Goal: Contribute content: Add original content to the website for others to see

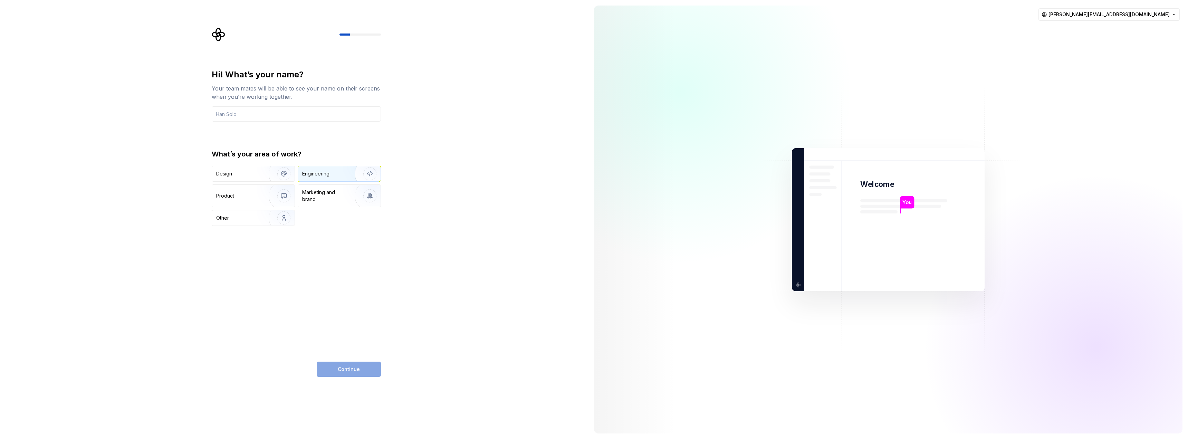
click at [343, 176] on div "Engineering" at bounding box center [329, 173] width 55 height 7
click at [255, 176] on div "Design" at bounding box center [238, 173] width 44 height 7
click at [337, 178] on div "Engineering" at bounding box center [339, 173] width 83 height 15
click at [283, 118] on input "text" at bounding box center [296, 113] width 169 height 15
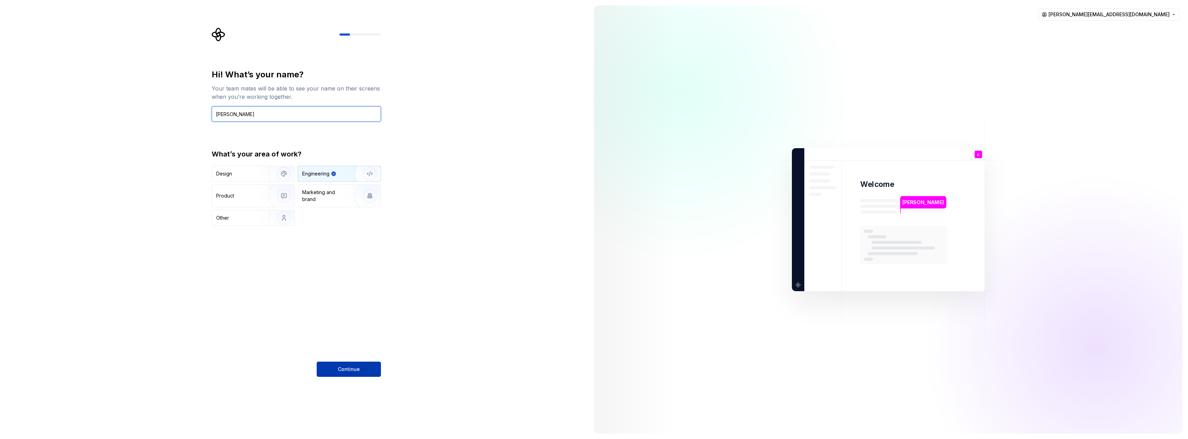
type input "[PERSON_NAME]"
click at [351, 367] on span "Continue" at bounding box center [349, 369] width 22 height 7
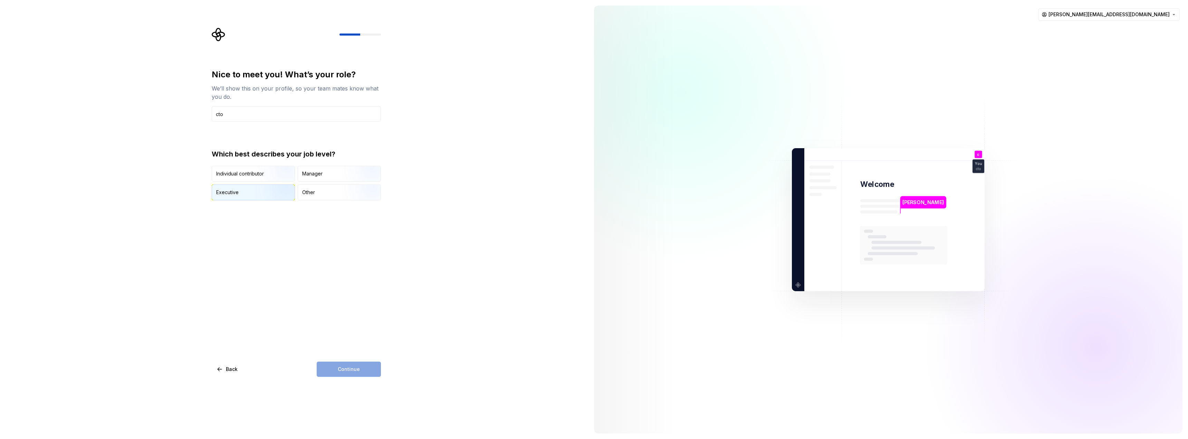
type input "cto"
click at [272, 192] on img "button" at bounding box center [278, 201] width 44 height 46
click at [368, 368] on button "Continue" at bounding box center [349, 369] width 64 height 15
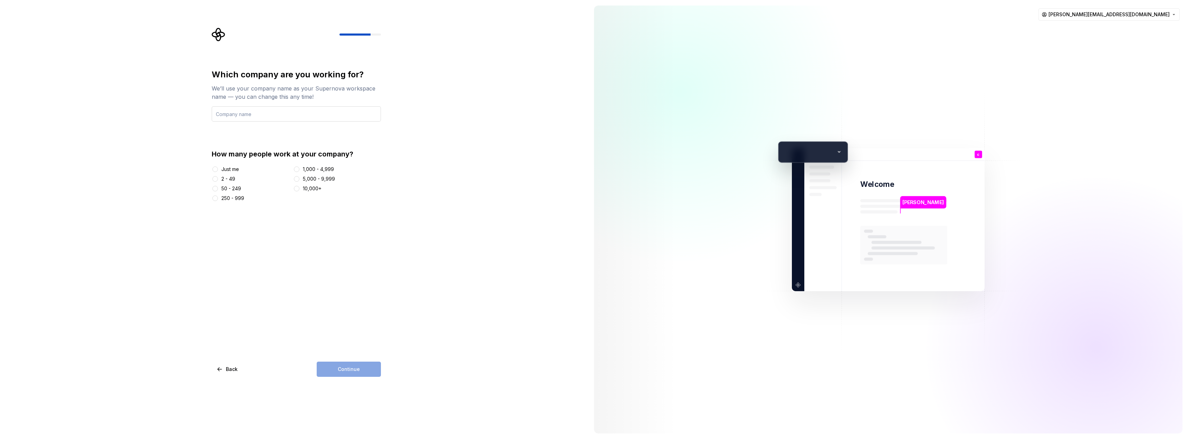
click at [279, 109] on input "text" at bounding box center [296, 113] width 169 height 15
type input "gathermed"
click at [229, 176] on div "2 - 49" at bounding box center [228, 178] width 14 height 7
click at [218, 176] on button "2 - 49" at bounding box center [215, 179] width 6 height 6
click at [352, 368] on span "Continue" at bounding box center [349, 369] width 22 height 7
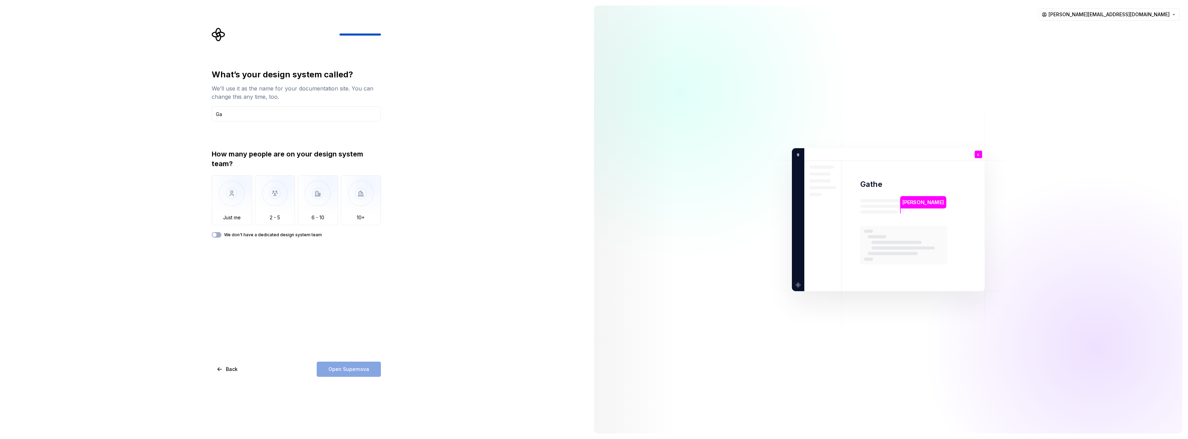
type input "G"
drag, startPoint x: 239, startPoint y: 116, endPoint x: 181, endPoint y: 115, distance: 58.0
click at [181, 115] on div "What’s your design system called? We’ll use it as the name for your documentati…" at bounding box center [294, 219] width 589 height 439
drag, startPoint x: 245, startPoint y: 115, endPoint x: 190, endPoint y: 108, distance: 55.0
click at [190, 108] on div "What’s your design system called? We’ll use it as the name for your documentati…" at bounding box center [294, 219] width 589 height 439
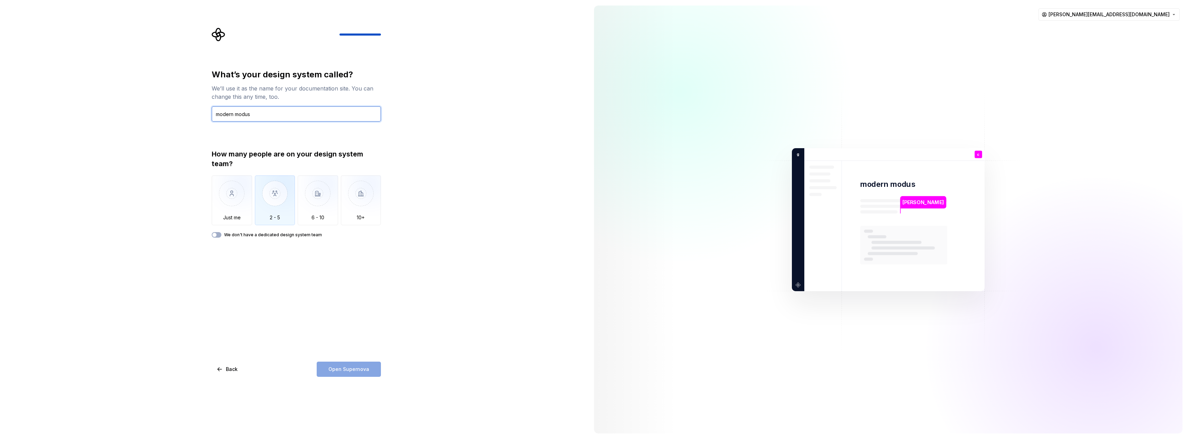
type input "modern modus"
click at [265, 196] on img "button" at bounding box center [275, 198] width 40 height 46
click at [340, 367] on span "Open Supernova" at bounding box center [349, 369] width 41 height 7
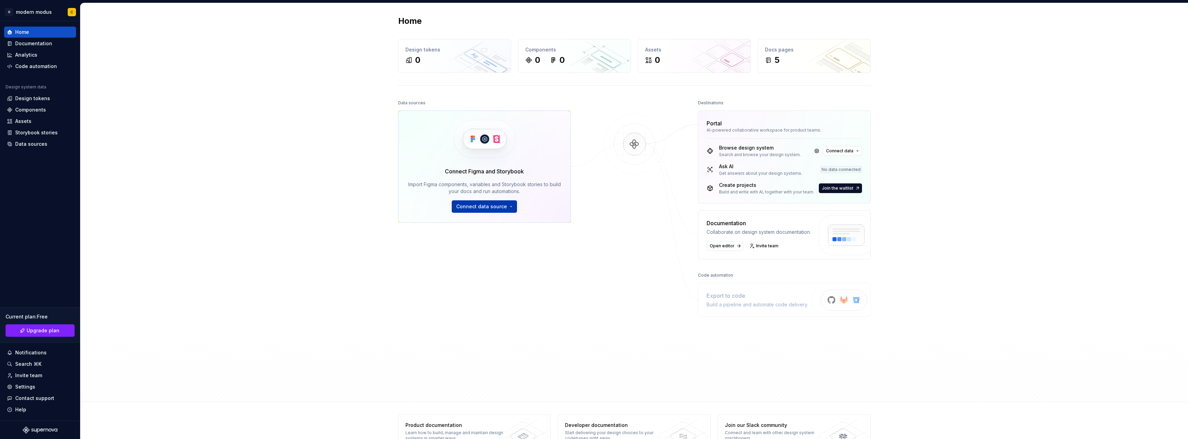
click at [500, 207] on span "Connect data source" at bounding box center [481, 206] width 51 height 7
click at [849, 149] on span "Connect data" at bounding box center [839, 151] width 27 height 6
click at [853, 133] on div "Portal AI-powered collaborative workspace for product teams." at bounding box center [785, 125] width 172 height 28
click at [579, 61] on div "0 0" at bounding box center [574, 60] width 98 height 11
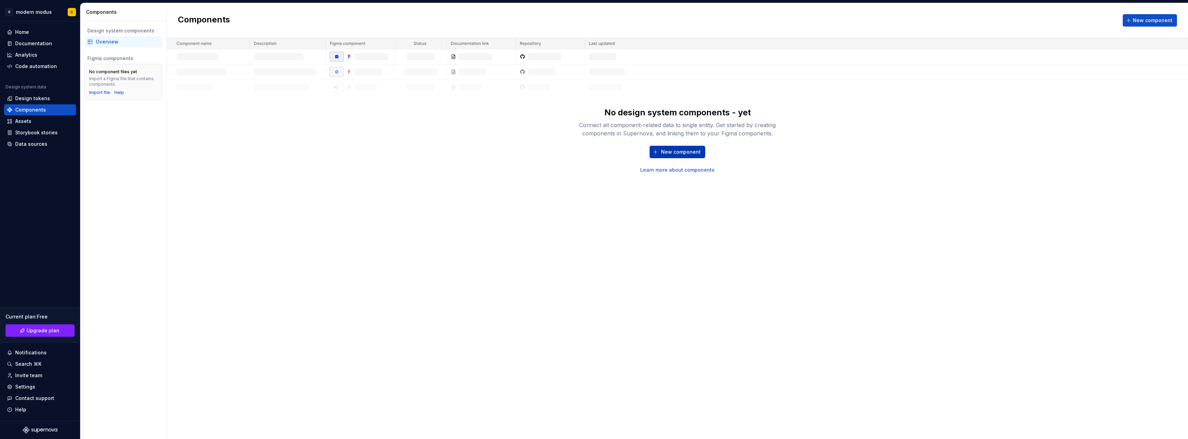
click at [673, 146] on button "New component" at bounding box center [678, 152] width 56 height 12
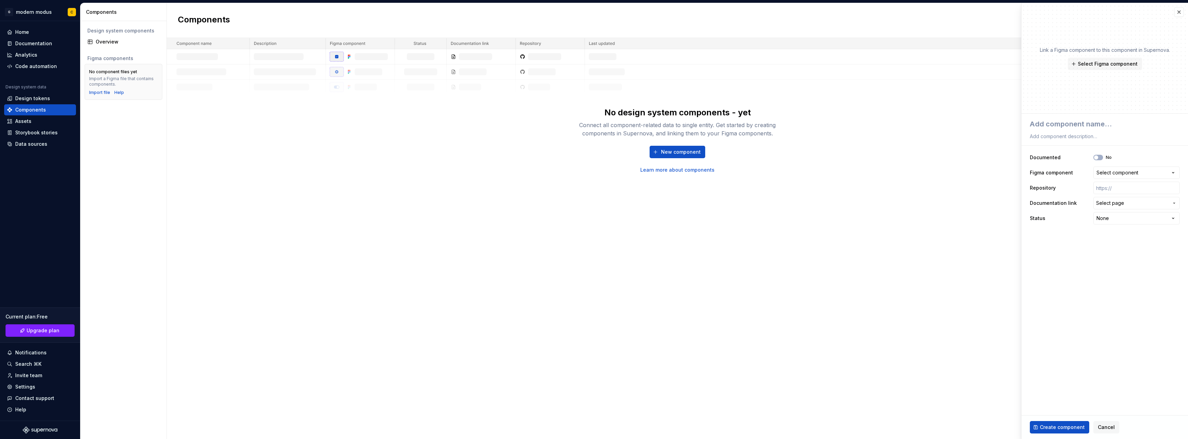
type textarea "*"
click at [1065, 124] on textarea at bounding box center [1104, 124] width 150 height 12
type textarea "v"
type textarea "*"
type textarea "vi"
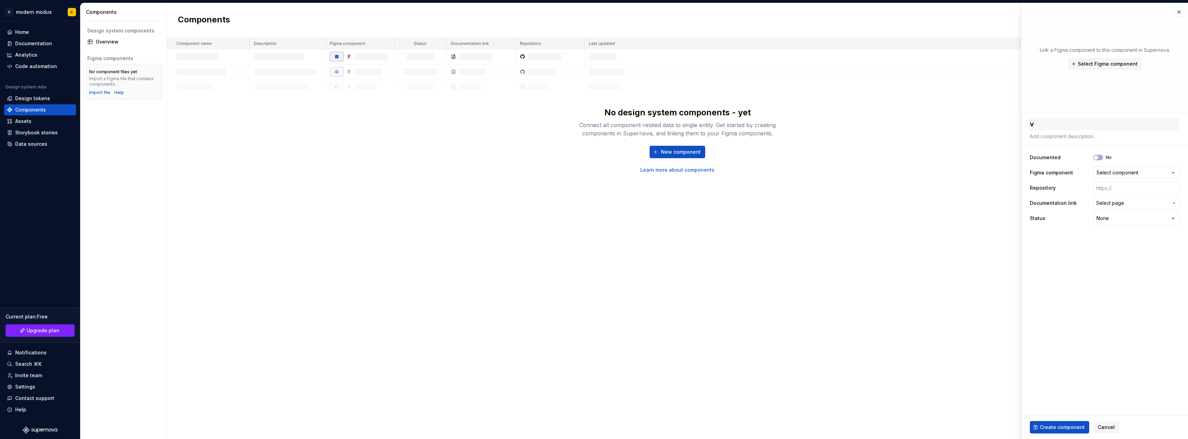
type textarea "*"
type textarea "vit"
type textarea "*"
type textarea "vita"
type textarea "*"
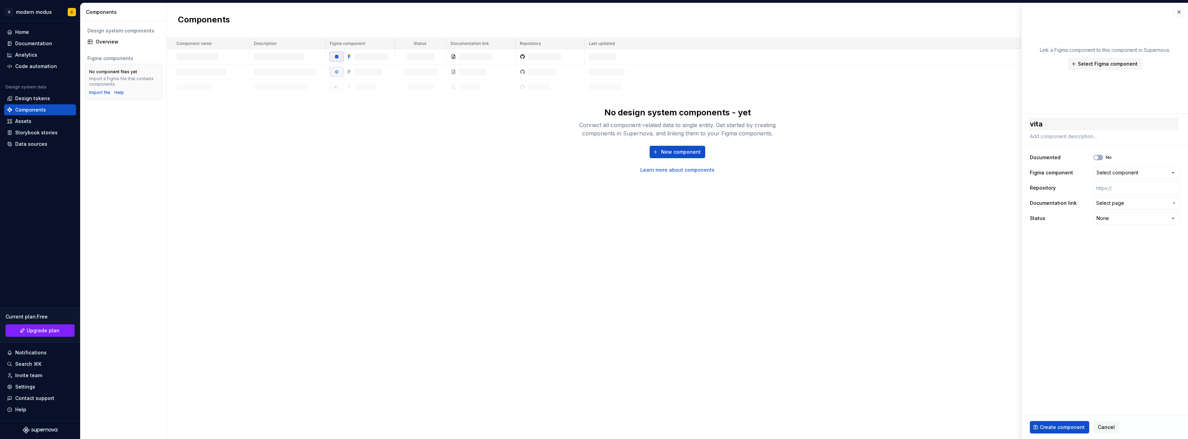
type textarea "vital"
type textarea "*"
type textarea "vitals"
type textarea "*"
type textarea "vitals"
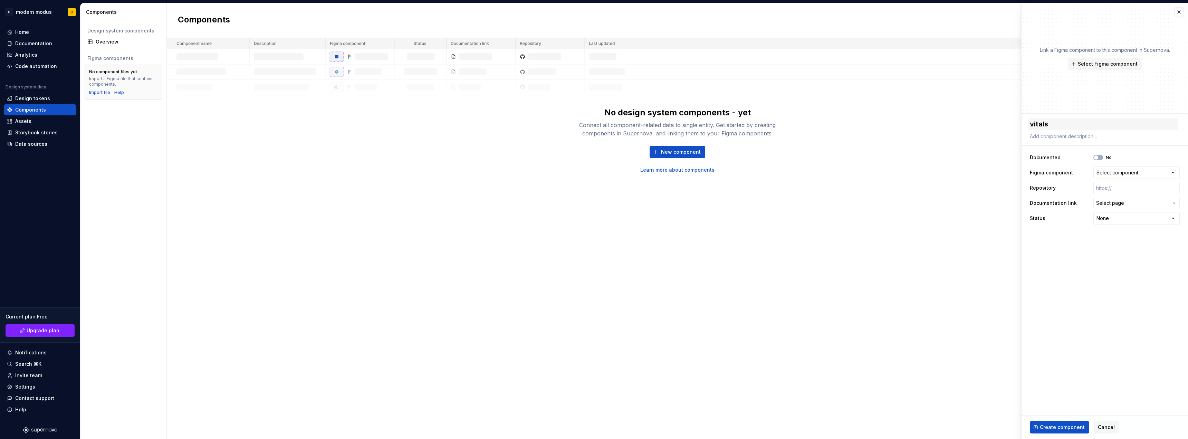
type textarea "*"
type textarea "vitals c"
type textarea "*"
type textarea "vitals ca"
type textarea "*"
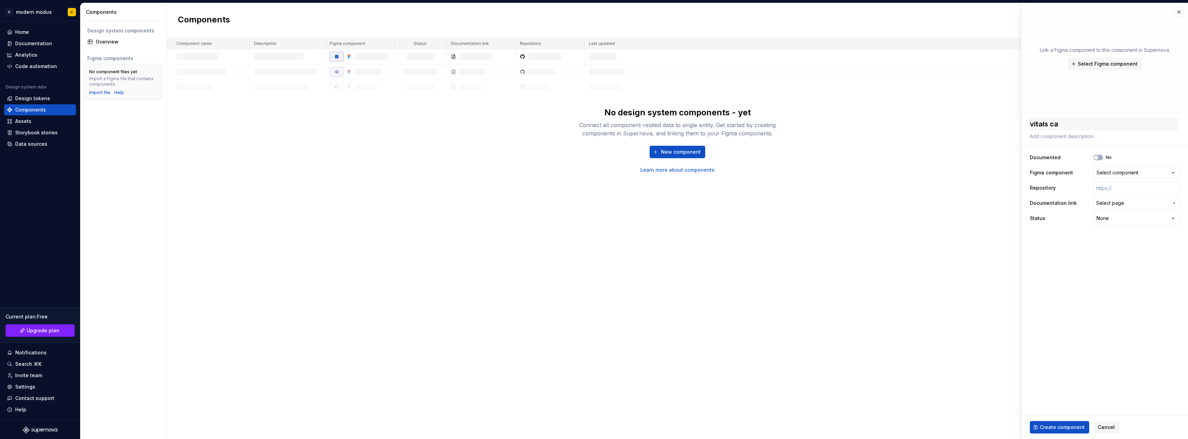
type textarea "vitals car"
type textarea "*"
type textarea "vitals card"
type textarea "*"
type textarea "vitals card"
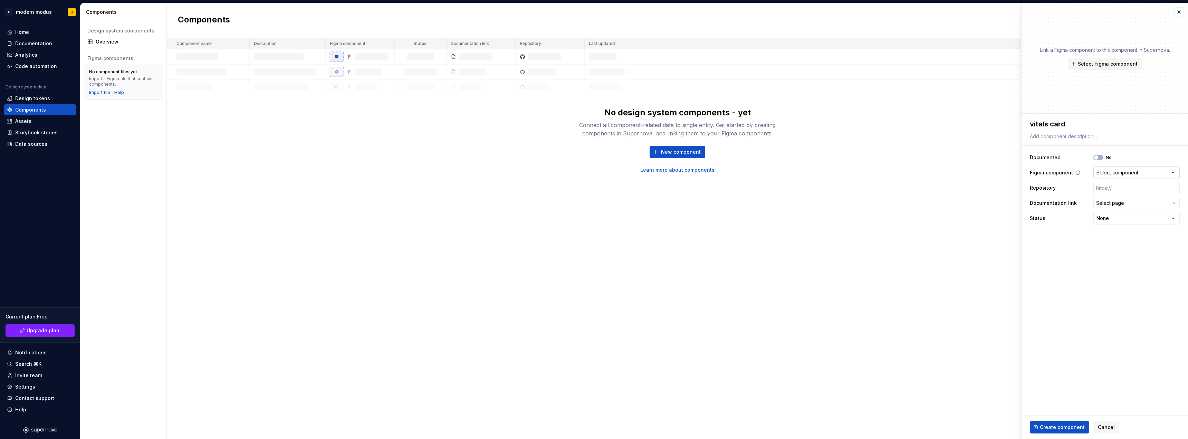
click at [1115, 169] on button "Select component" at bounding box center [1137, 173] width 86 height 12
click at [1121, 170] on html "**********" at bounding box center [594, 219] width 1188 height 439
click at [1052, 427] on span "Create component" at bounding box center [1062, 427] width 45 height 7
type textarea "*"
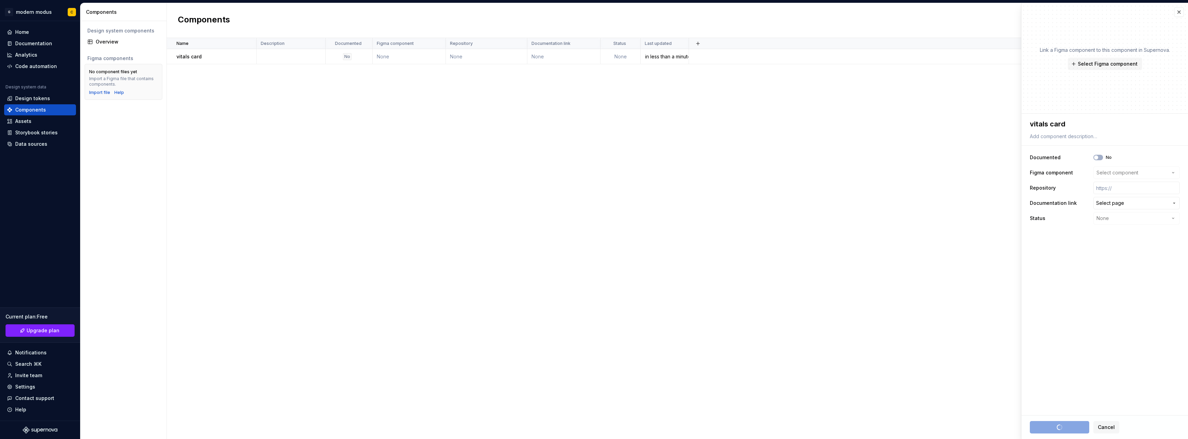
type textarea "*"
